Goal: Ask a question: Seek information or help from site administrators or community

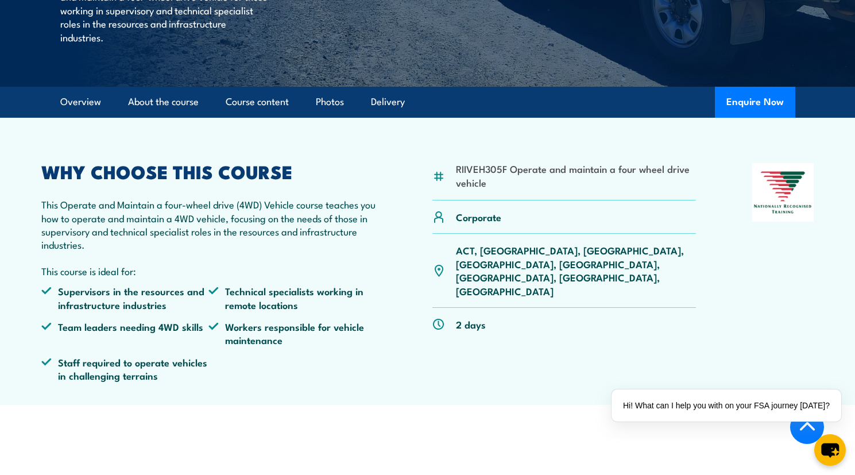
scroll to position [264, 0]
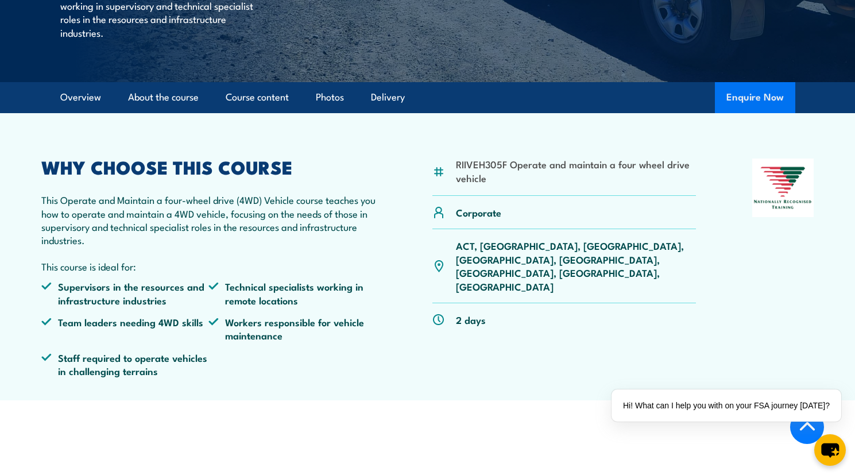
click at [748, 113] on button "Enquire Now" at bounding box center [755, 97] width 80 height 31
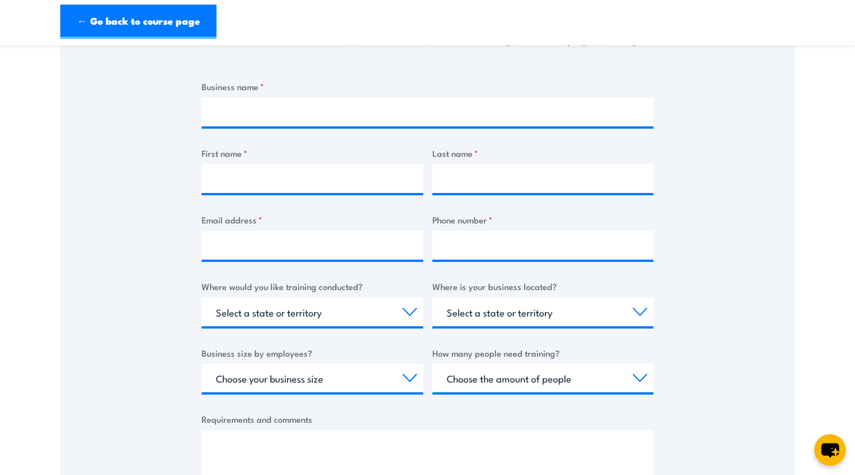
scroll to position [223, 0]
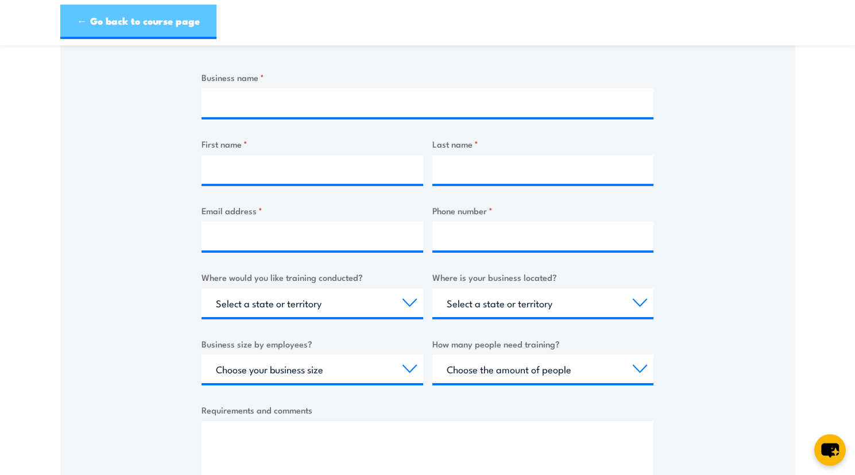
click at [129, 28] on link "← Go back to course page" at bounding box center [138, 22] width 156 height 34
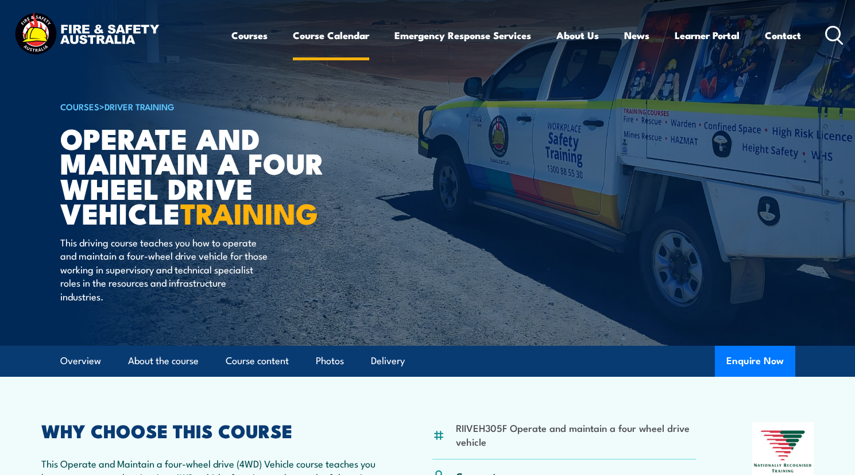
click at [353, 29] on link "Course Calendar" at bounding box center [331, 35] width 76 height 30
click at [336, 43] on link "Course Calendar" at bounding box center [331, 35] width 76 height 30
click at [330, 46] on link "Course Calendar" at bounding box center [331, 35] width 76 height 30
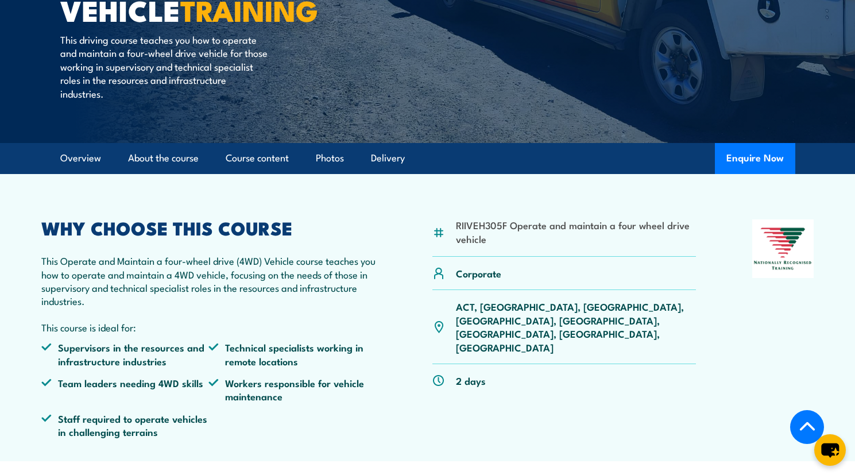
scroll to position [215, 0]
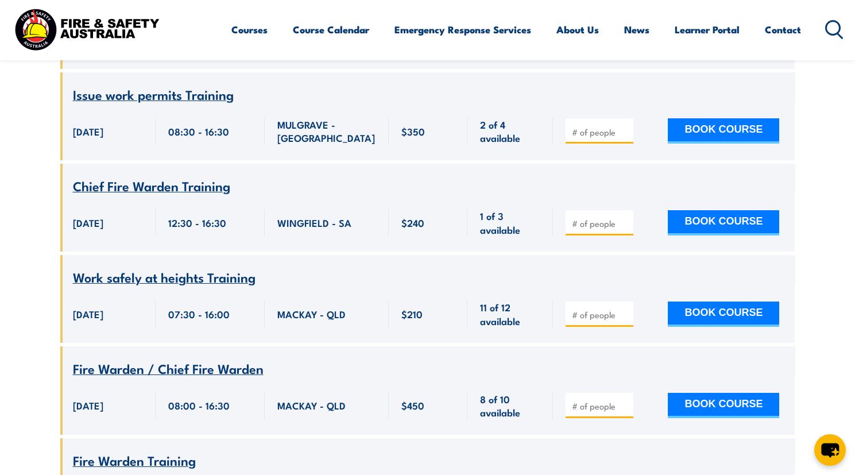
scroll to position [1525, 0]
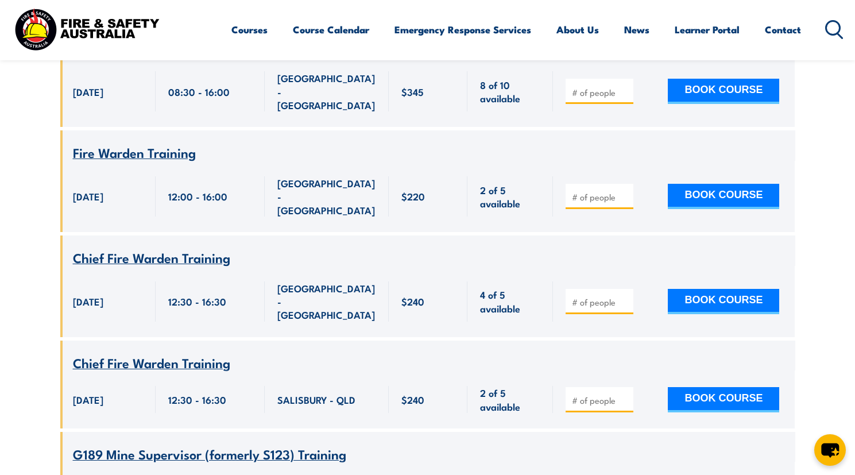
scroll to position [11025, 0]
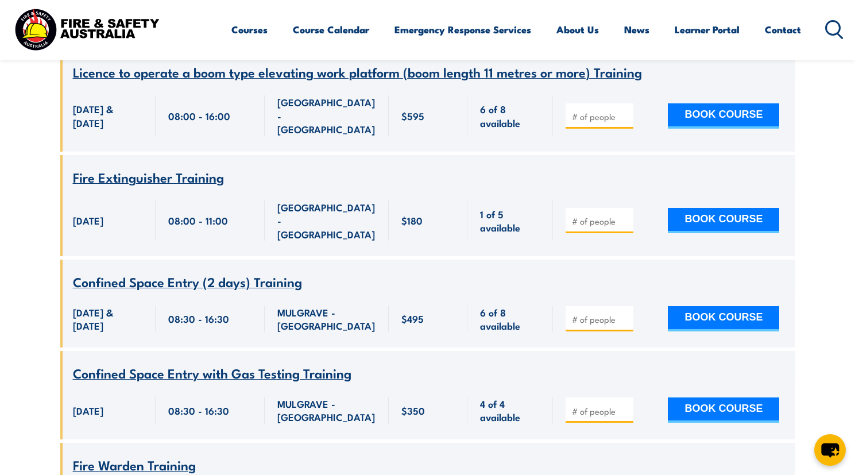
scroll to position [517, 0]
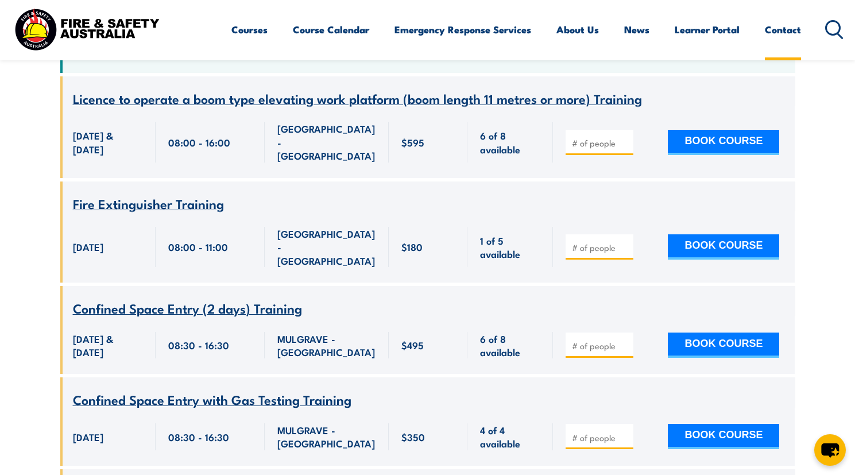
click at [782, 34] on link "Contact" at bounding box center [783, 29] width 36 height 30
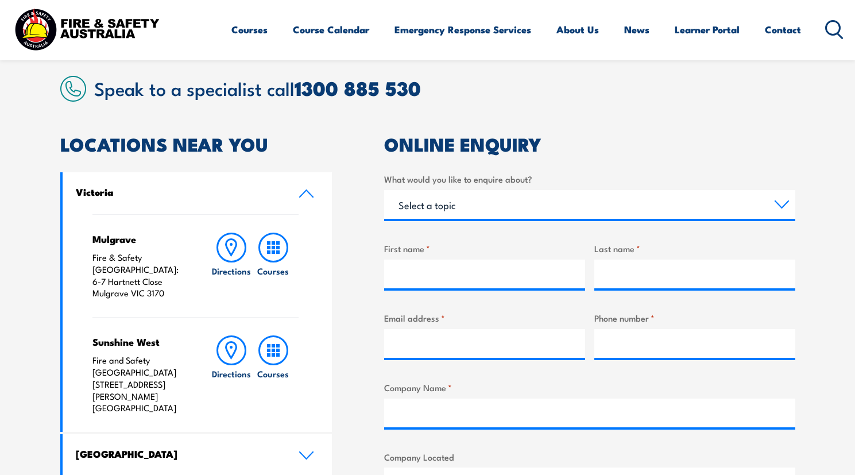
scroll to position [286, 0]
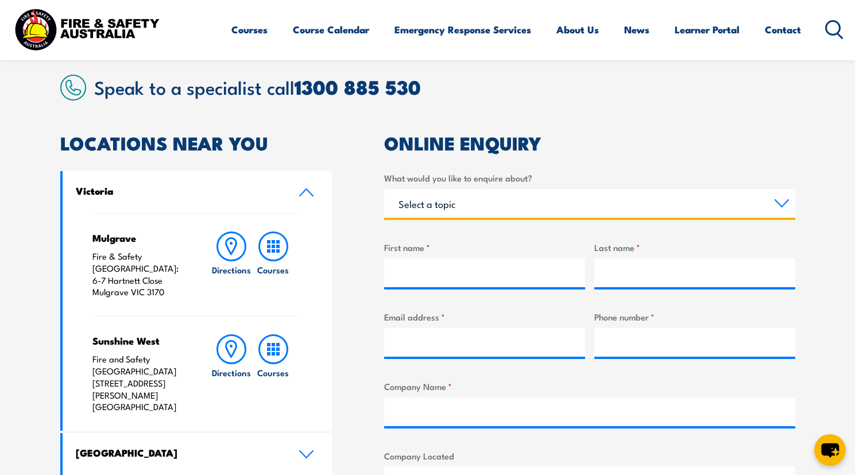
click at [476, 200] on select "Select a topic Training Emergency Response Services General Enquiry" at bounding box center [589, 203] width 411 height 29
select select "General Enquiry"
click at [384, 189] on select "Select a topic Training Emergency Response Services General Enquiry" at bounding box center [589, 203] width 411 height 29
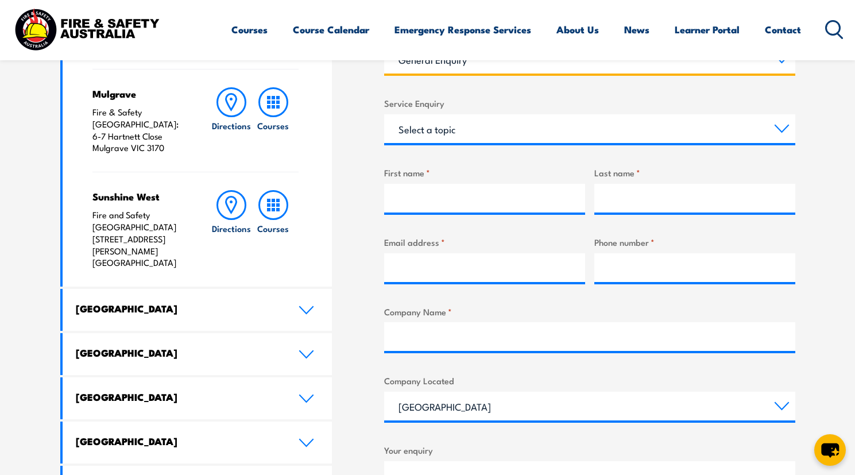
scroll to position [431, 0]
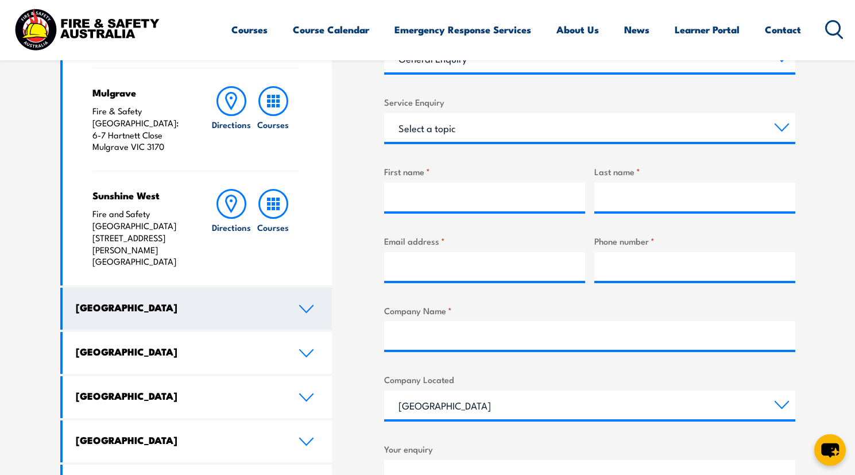
click at [317, 288] on link "[GEOGRAPHIC_DATA]" at bounding box center [198, 309] width 270 height 42
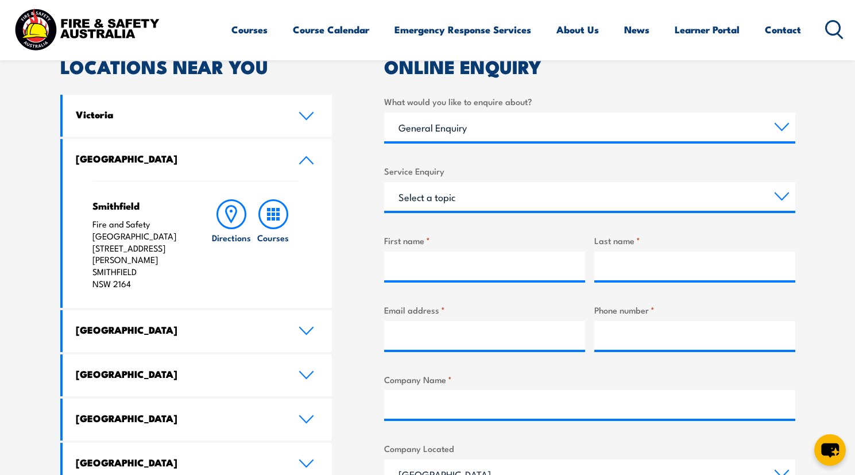
scroll to position [364, 0]
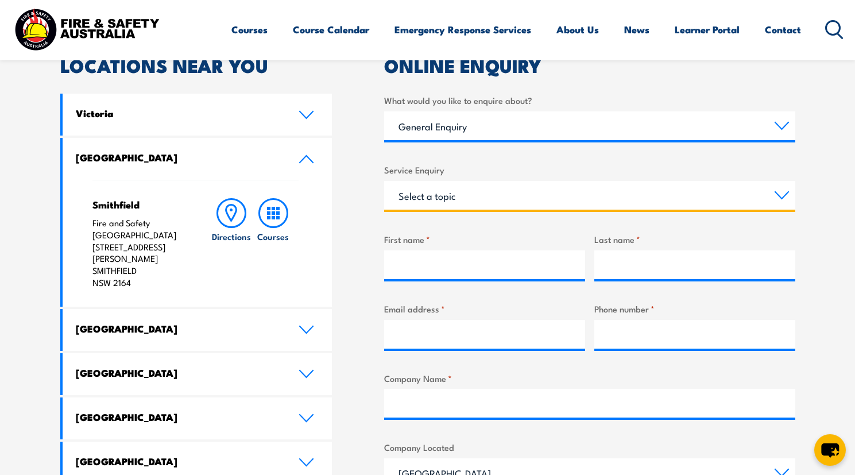
click at [465, 196] on select "Select a topic Assistance in completing an online enrolment booking Request a c…" at bounding box center [589, 195] width 411 height 29
select select "Assistance in completing an online enrolment booking"
click at [384, 181] on select "Select a topic Assistance in completing an online enrolment booking Request a c…" at bounding box center [589, 195] width 411 height 29
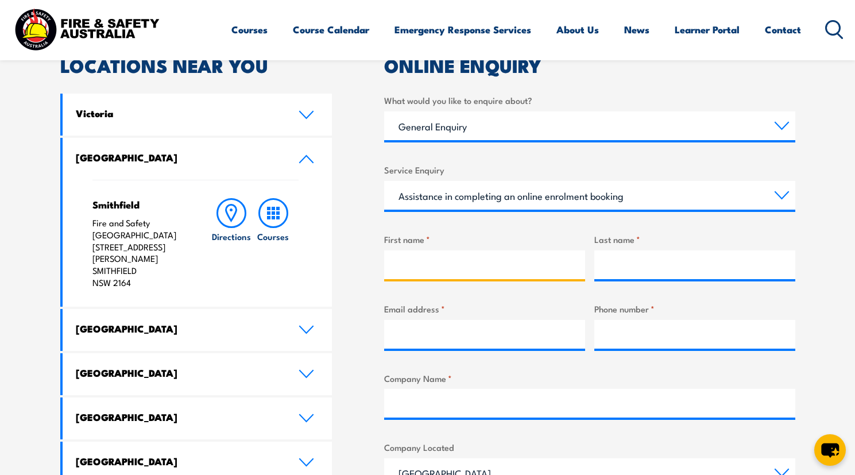
click at [449, 258] on input "First name *" at bounding box center [484, 264] width 201 height 29
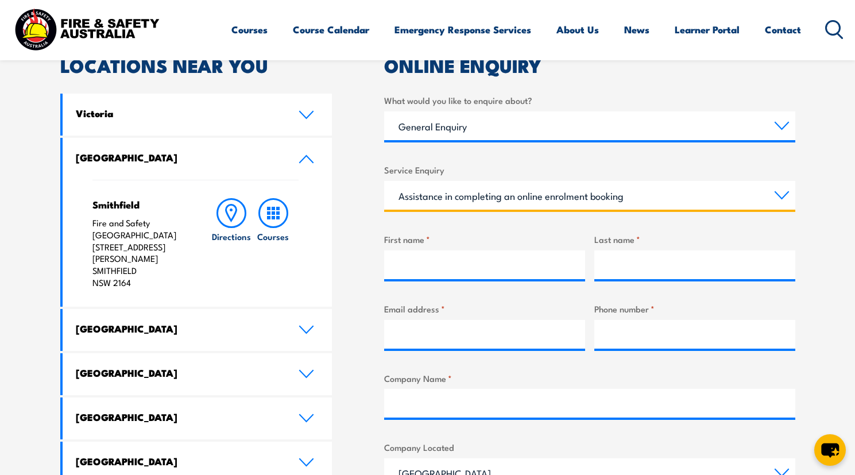
click at [467, 204] on select "Select a topic Assistance in completing an online enrolment booking Request a c…" at bounding box center [589, 195] width 411 height 29
click at [384, 181] on select "Select a topic Assistance in completing an online enrolment booking Request a c…" at bounding box center [589, 195] width 411 height 29
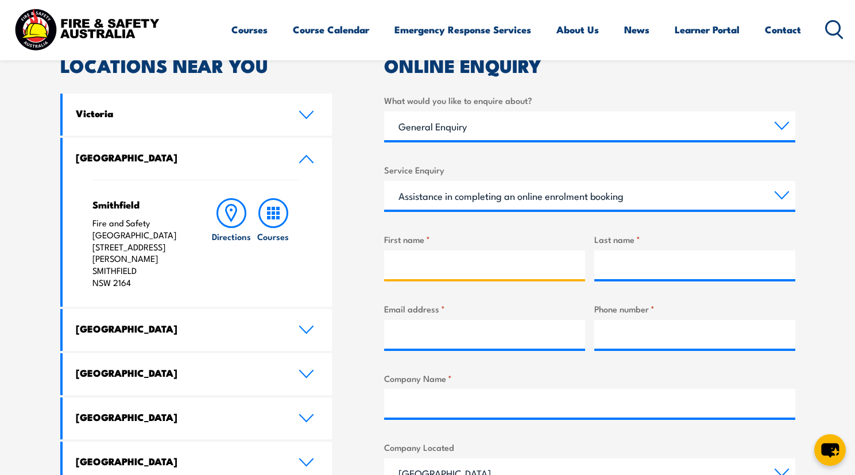
click at [522, 279] on div at bounding box center [484, 264] width 201 height 29
type input "[PERSON_NAME]"
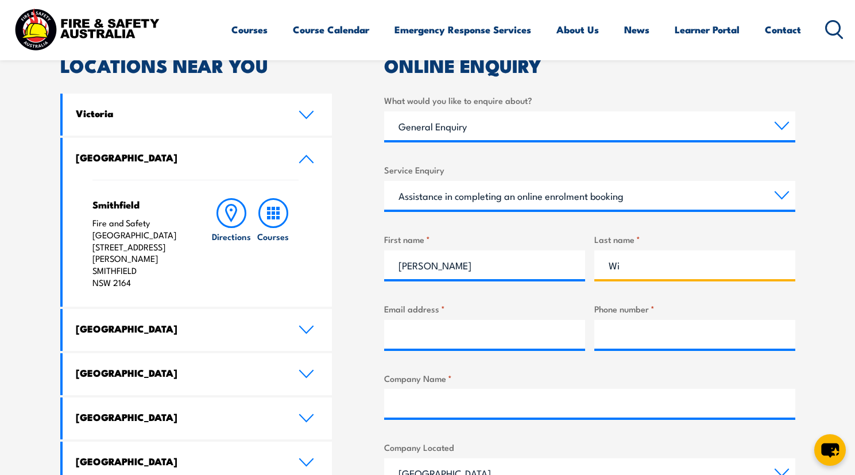
type input "[PERSON_NAME]"
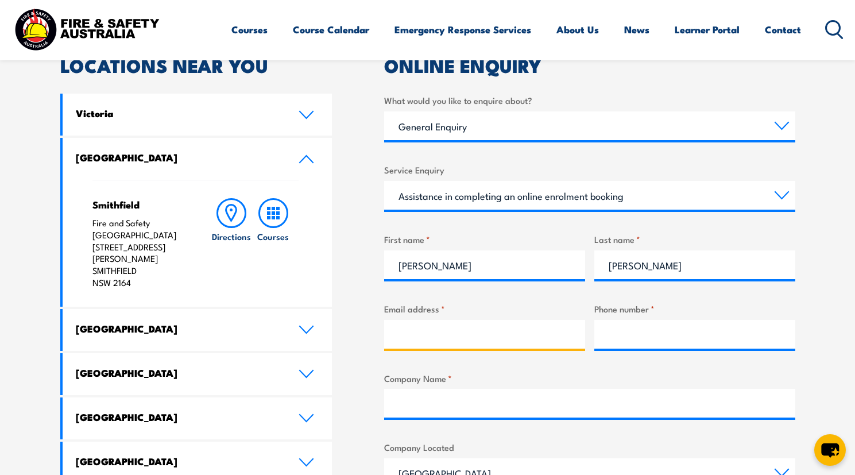
type input "[EMAIL_ADDRESS][DOMAIN_NAME]"
type input "0420502130"
type input "[GEOGRAPHIC_DATA]"
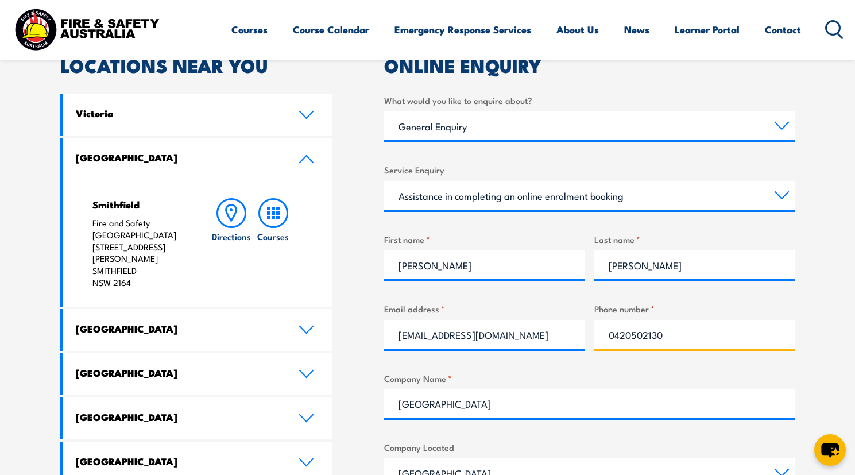
drag, startPoint x: 679, startPoint y: 340, endPoint x: 591, endPoint y: 339, distance: 87.9
click at [591, 339] on div "What would you like to enquire about? Select a topic Training Emergency Respons…" at bounding box center [589, 384] width 411 height 581
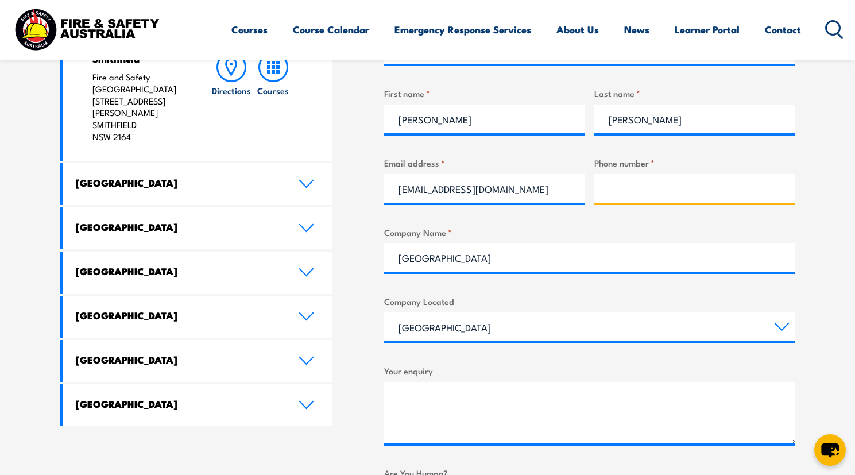
scroll to position [523, 0]
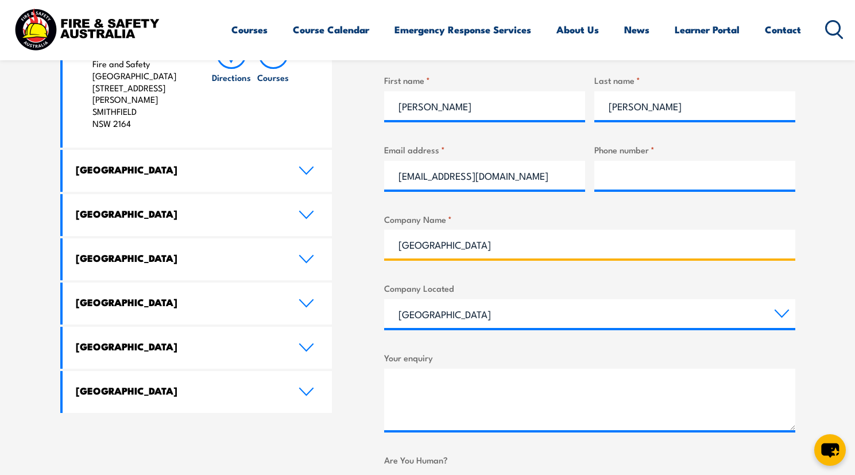
drag, startPoint x: 513, startPoint y: 247, endPoint x: 336, endPoint y: 247, distance: 177.5
click at [336, 247] on div "LOCATIONS NEAR YOU [GEOGRAPHIC_DATA][PERSON_NAME] Fire & Safety [GEOGRAPHIC_DAT…" at bounding box center [427, 231] width 735 height 667
type input "P"
type input "Non-Affiliated"
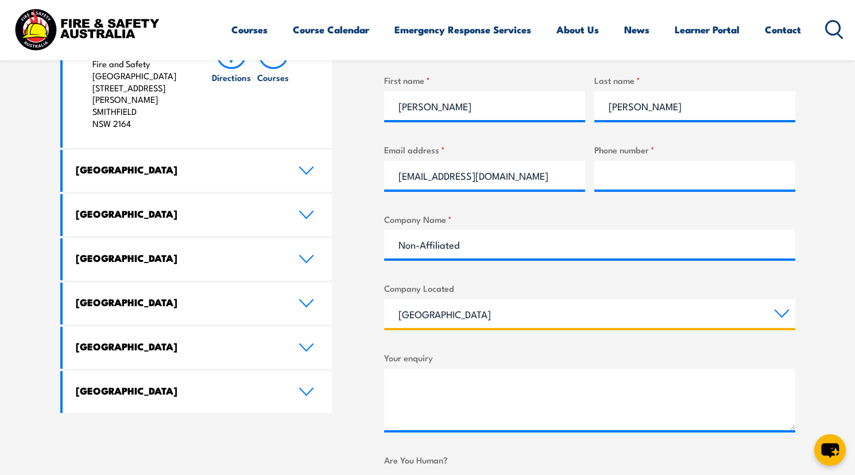
click at [429, 309] on select "Queensland New South Wales Australian Capital Territory Victoria South Australi…" at bounding box center [589, 313] width 411 height 29
select select "New South Wales"
click at [384, 299] on select "Queensland New South Wales Australian Capital Territory Victoria South Australi…" at bounding box center [589, 313] width 411 height 29
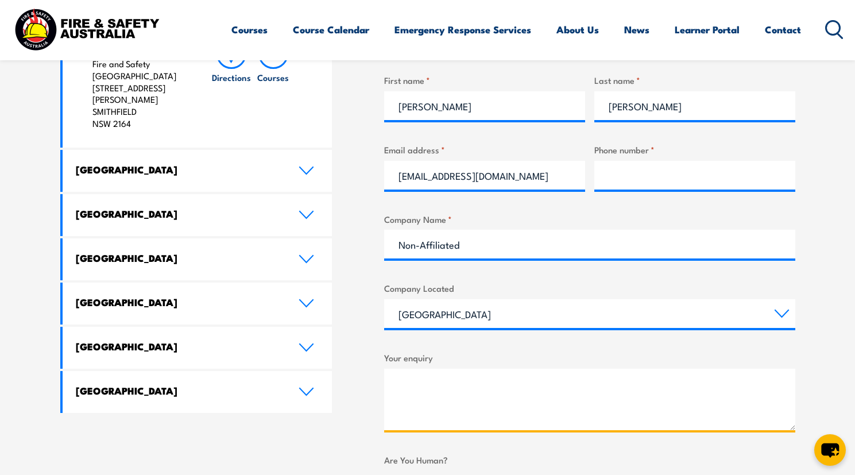
click at [428, 372] on textarea "Your enquiry" at bounding box center [589, 399] width 411 height 61
paste textarea "RIIVEH305F"
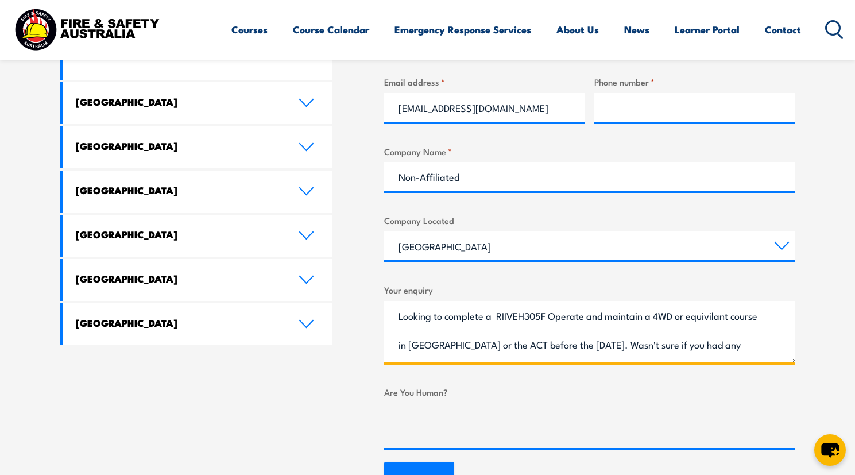
scroll to position [17, 0]
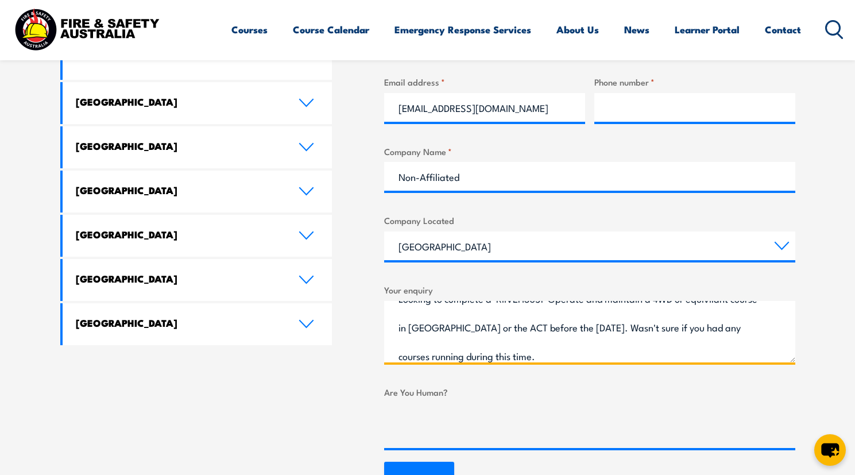
type textarea "Looking to complete a RIIVEH305F Operate and maintain a 4WD or equivilant cours…"
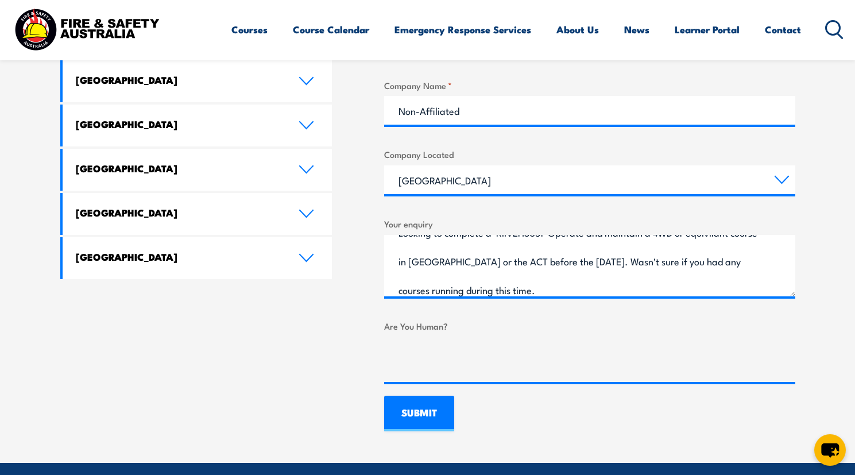
scroll to position [667, 0]
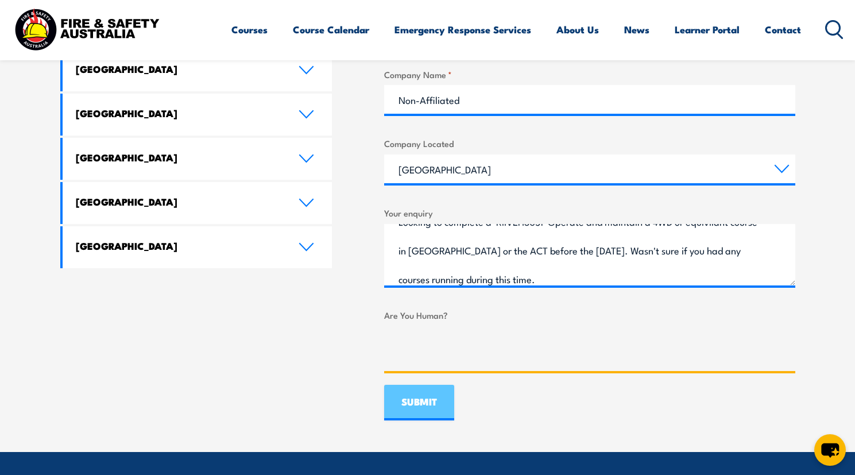
click at [435, 412] on input "SUBMIT" at bounding box center [419, 403] width 70 height 36
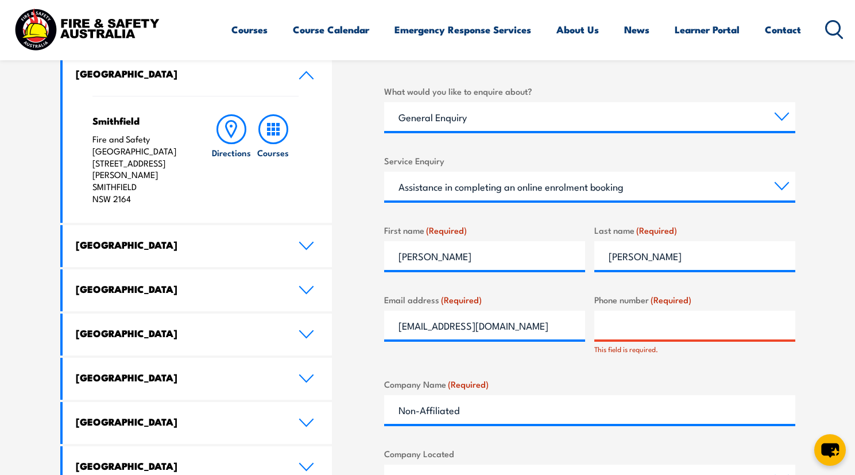
scroll to position [455, 0]
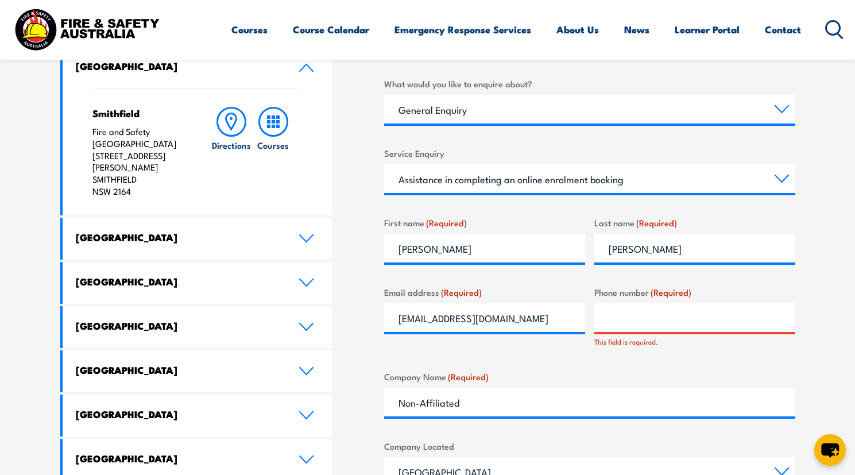
click at [650, 330] on input "Phone number (Required)" at bounding box center [694, 317] width 201 height 29
type input "0420502130"
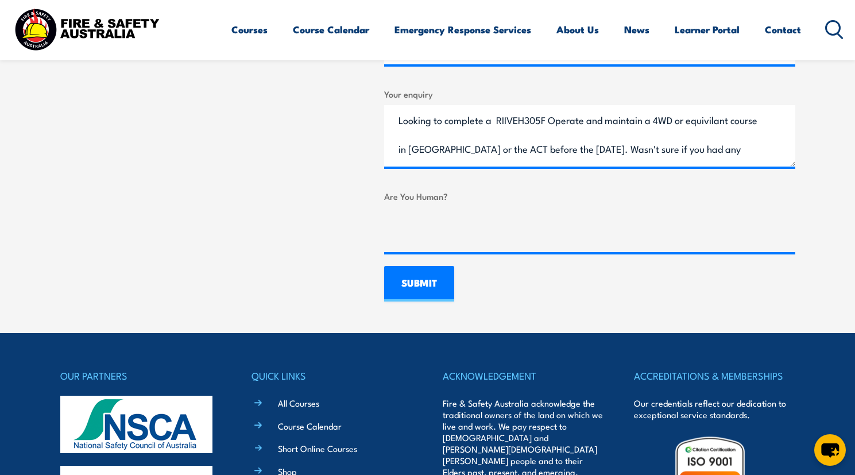
scroll to position [867, 0]
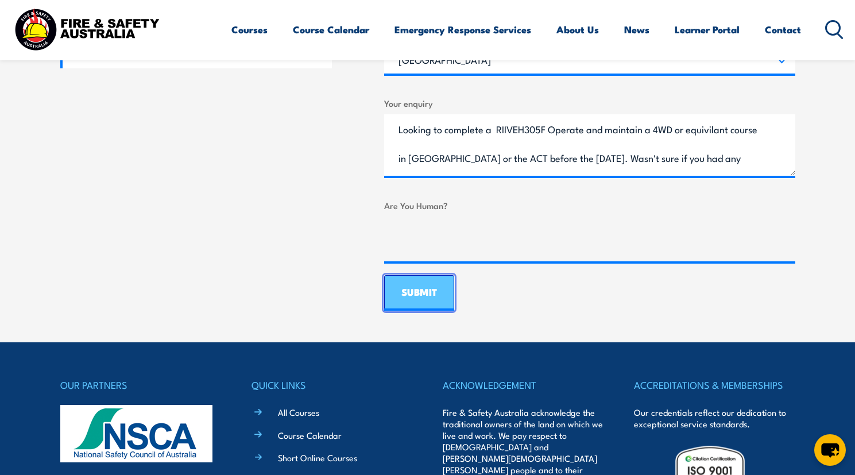
click at [421, 295] on input "SUBMIT" at bounding box center [419, 293] width 70 height 36
